Goal: Task Accomplishment & Management: Use online tool/utility

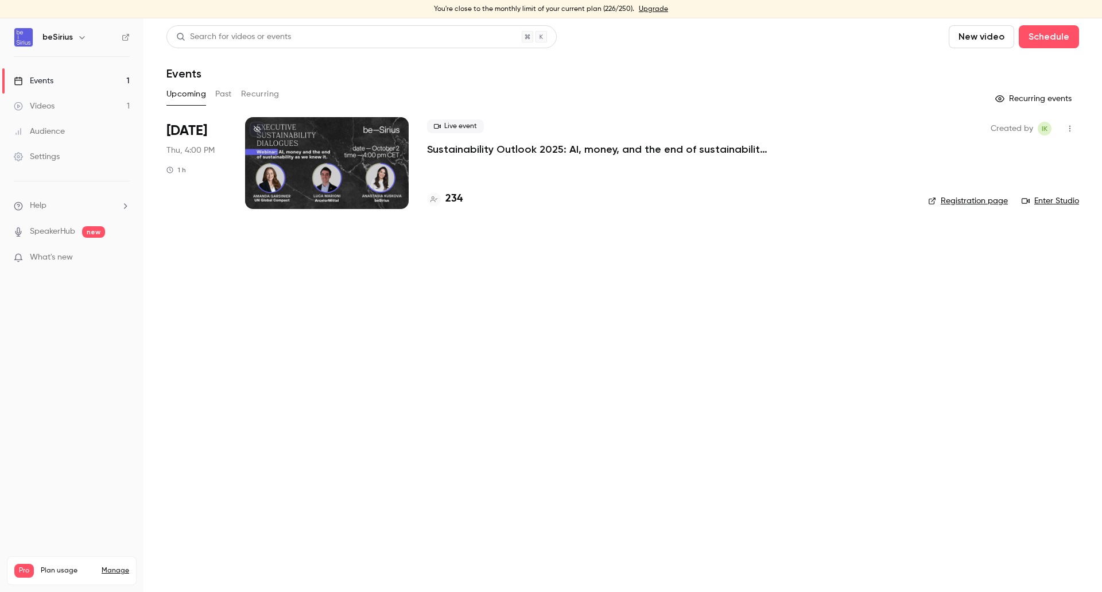
click at [378, 164] on div at bounding box center [327, 163] width 164 height 92
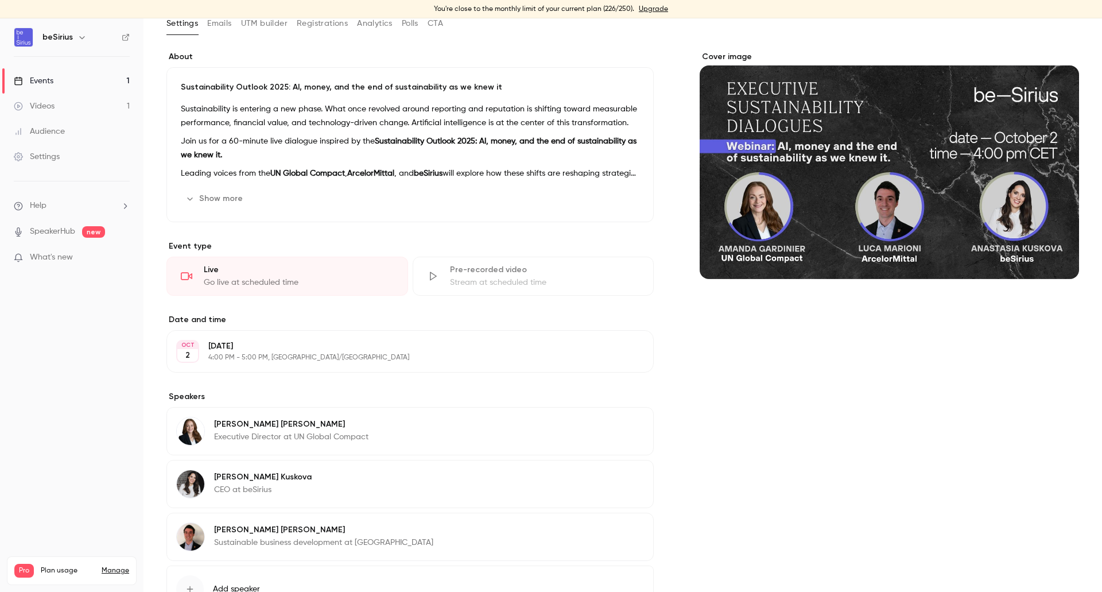
scroll to position [162, 0]
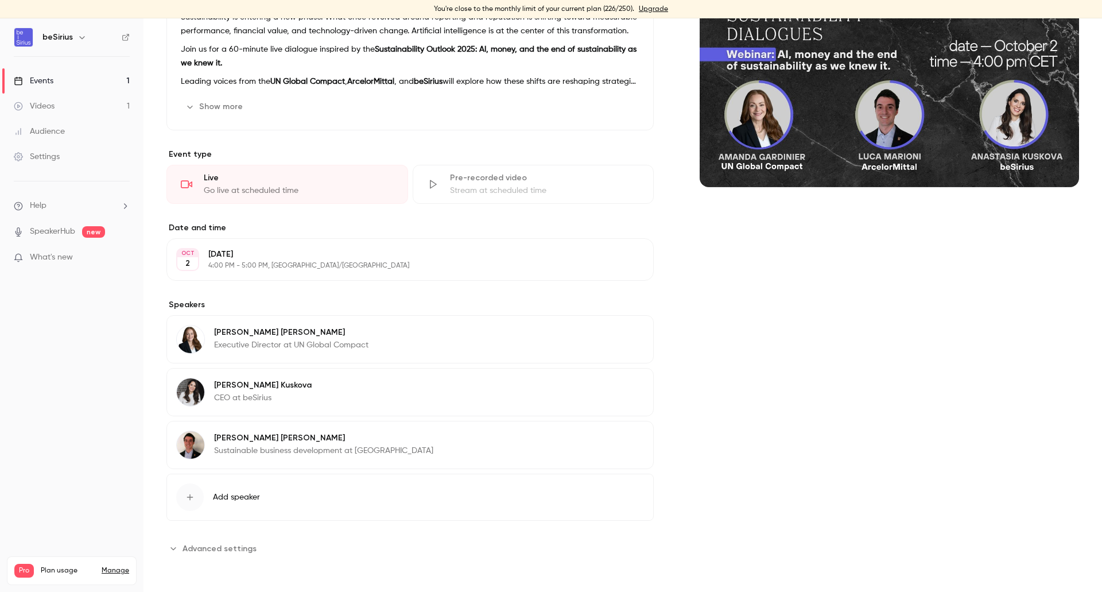
click at [632, 438] on button "Edit" at bounding box center [623, 439] width 42 height 18
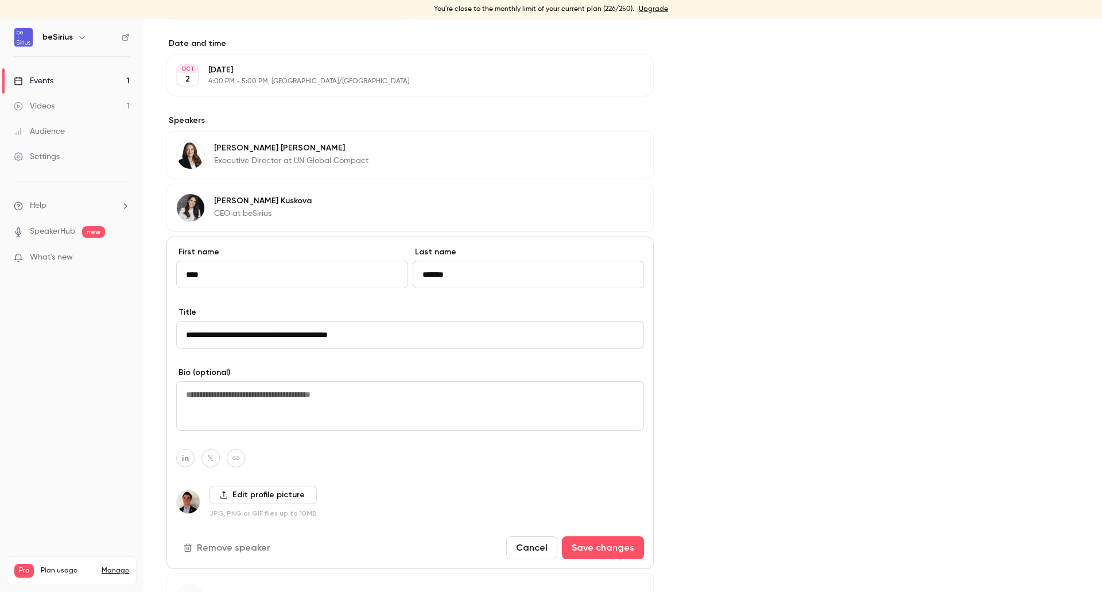
scroll to position [392, 0]
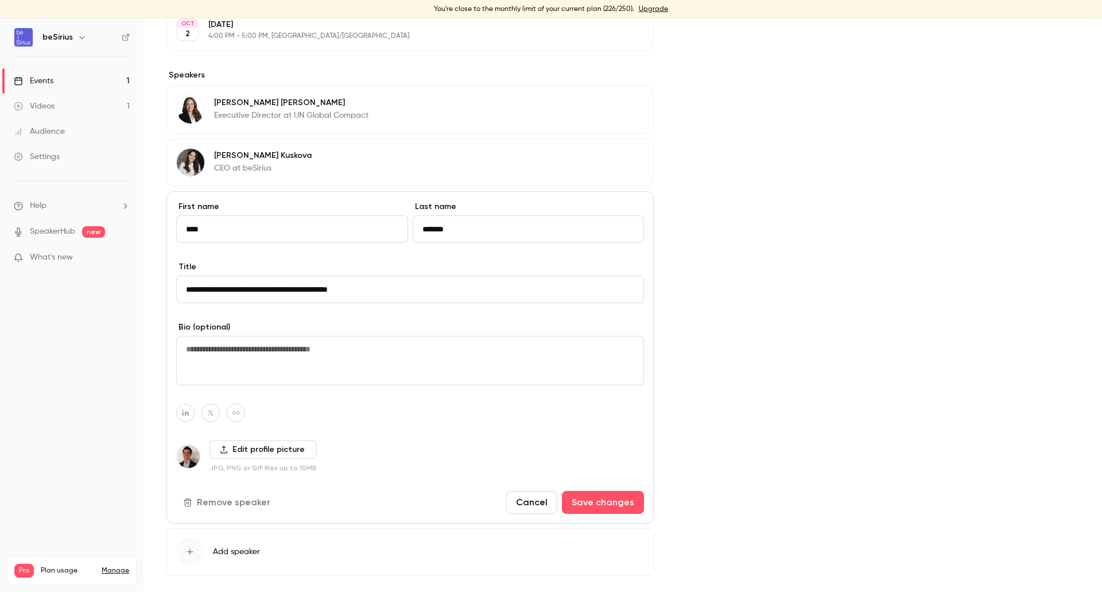
drag, startPoint x: 380, startPoint y: 290, endPoint x: 0, endPoint y: 290, distance: 380.5
click at [1, 289] on div "beSirius Events 1 Videos 1 Audience Settings Help SpeakerHub new What's new Pro…" at bounding box center [551, 304] width 1102 height 573
paste input "**********"
type input "**********"
click at [618, 503] on button "Save changes" at bounding box center [603, 502] width 82 height 23
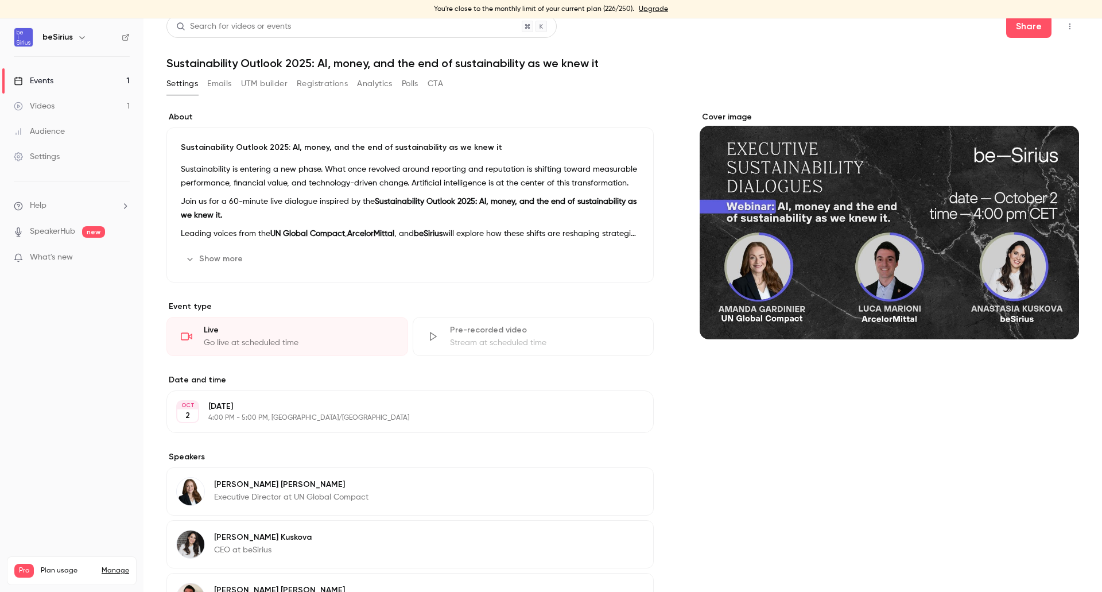
scroll to position [0, 0]
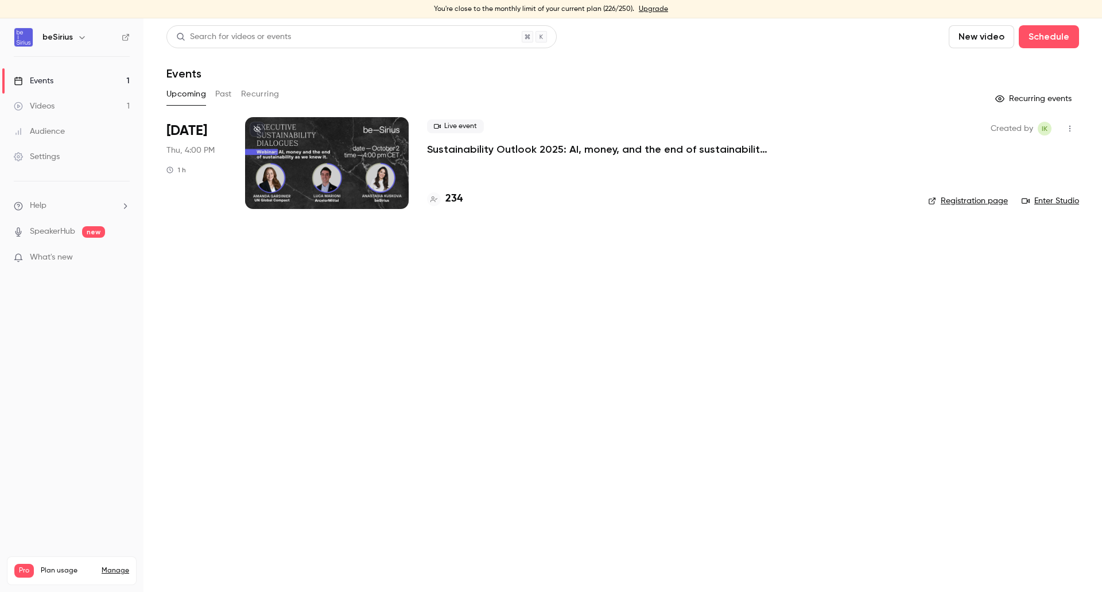
click at [1057, 199] on link "Enter Studio" at bounding box center [1049, 200] width 57 height 11
